Goal: Task Accomplishment & Management: Manage account settings

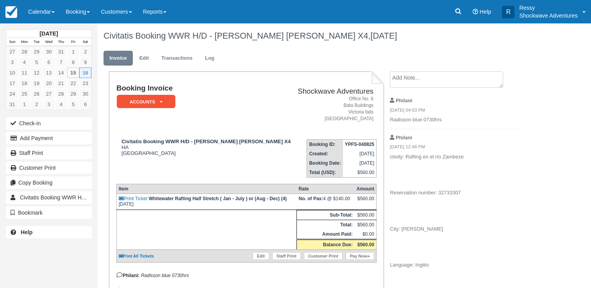
scroll to position [240, 0]
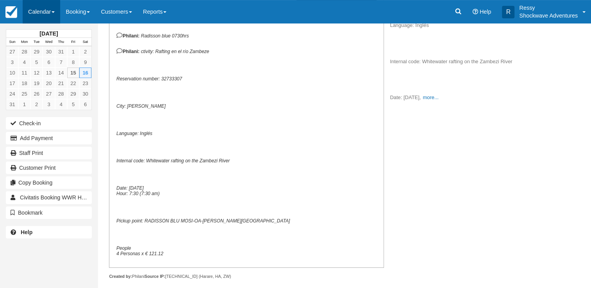
click at [41, 15] on link "Calendar" at bounding box center [41, 11] width 37 height 23
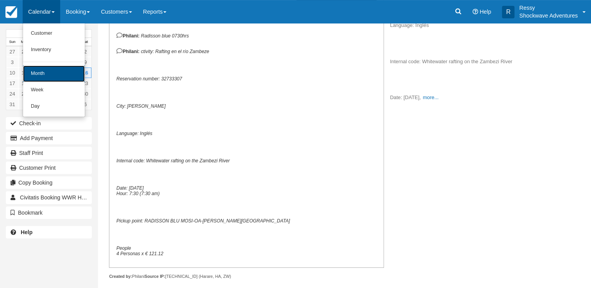
click at [57, 69] on link "Month" at bounding box center [54, 74] width 62 height 16
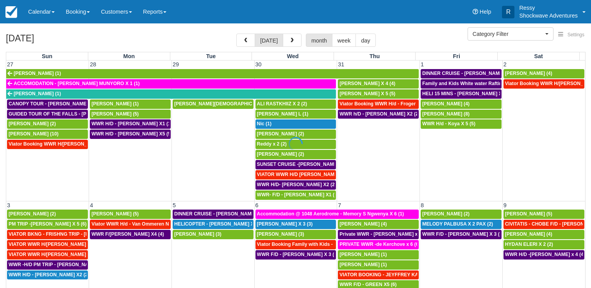
select select
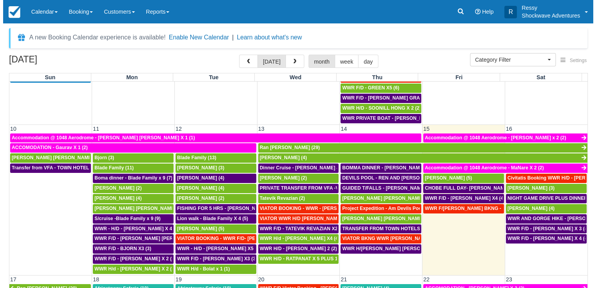
scroll to position [273, 0]
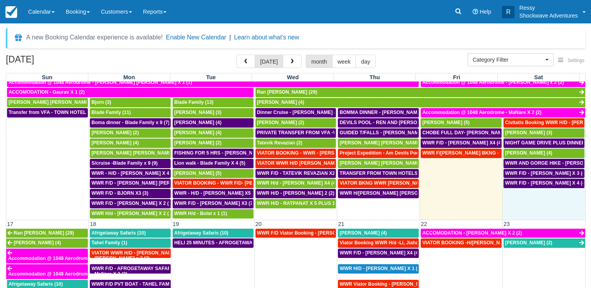
click at [531, 203] on td "WWR F/D - OLIVIER BOURGEOSIS X 4 (4)" at bounding box center [543, 198] width 83 height 41
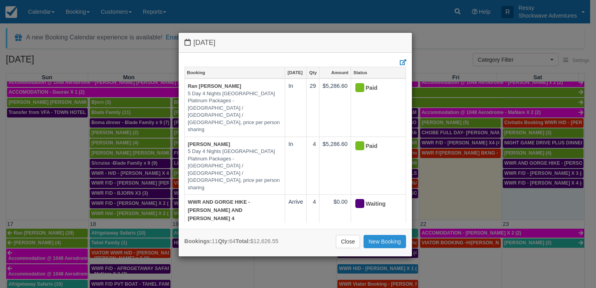
click at [397, 239] on link "New Booking" at bounding box center [385, 241] width 43 height 13
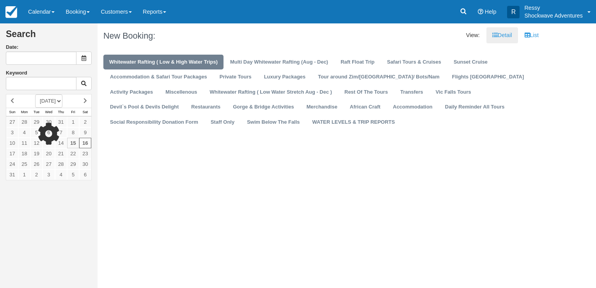
type input "08/16/25"
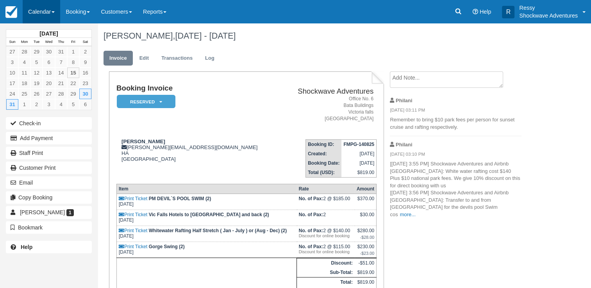
click at [42, 11] on link "Calendar" at bounding box center [41, 11] width 37 height 23
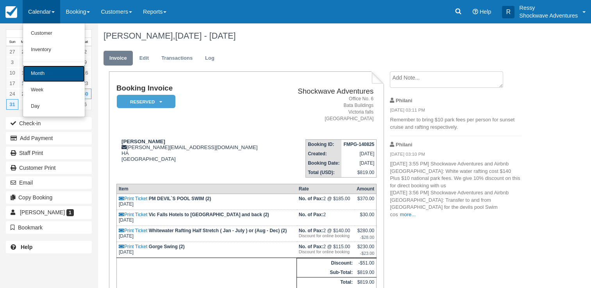
click at [50, 69] on link "Month" at bounding box center [54, 74] width 62 height 16
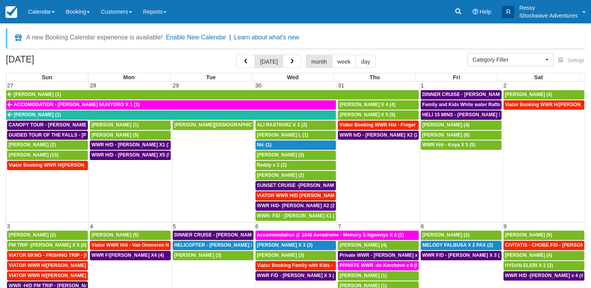
select select
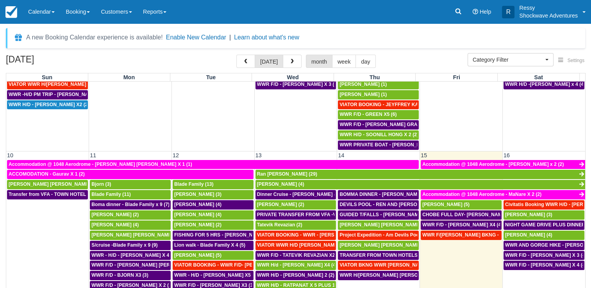
scroll to position [203, 0]
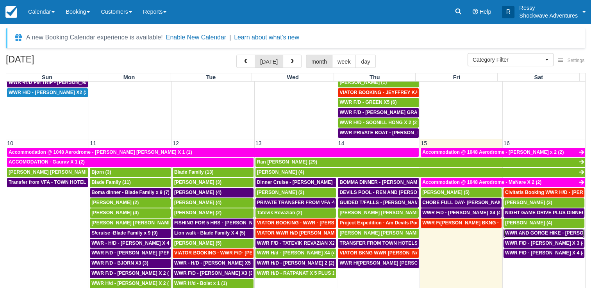
click at [572, 230] on span "WWR AND GORGE HIKE - REN AND STEVE X 4 (4)" at bounding box center [587, 232] width 164 height 5
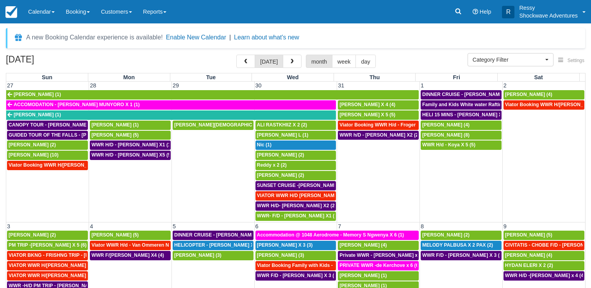
select select
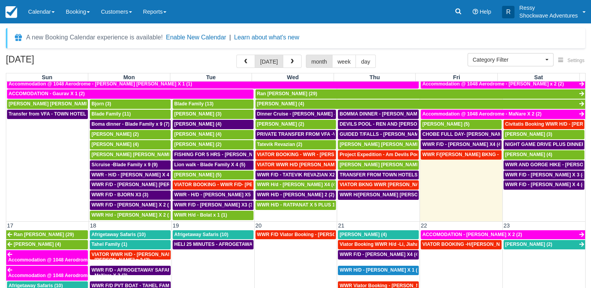
scroll to position [273, 0]
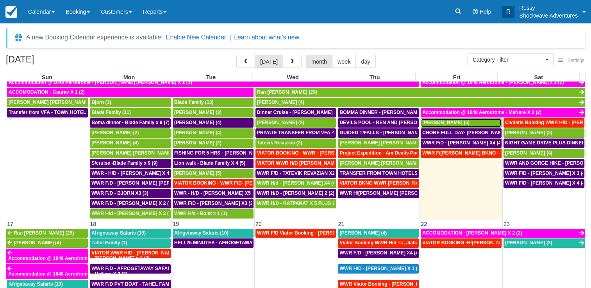
click at [441, 120] on span "Alex von Roon (5)" at bounding box center [445, 122] width 47 height 5
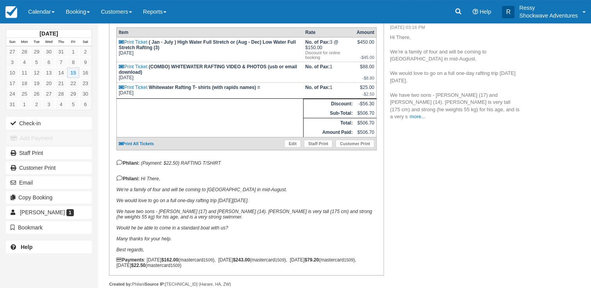
scroll to position [167, 0]
